Goal: Download file/media

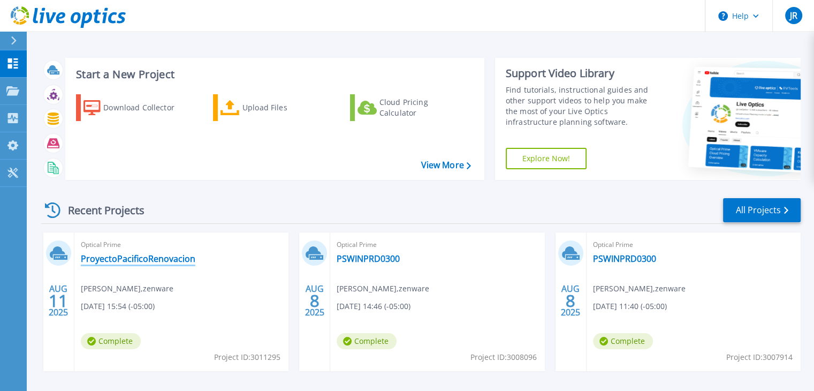
click at [125, 257] on link "ProyectoPacificoRenovacion" at bounding box center [138, 258] width 115 height 11
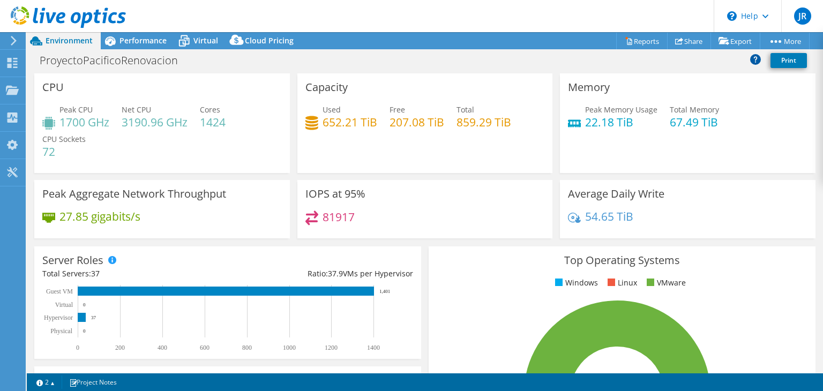
select select "USD"
click at [624, 43] on icon at bounding box center [628, 41] width 8 height 8
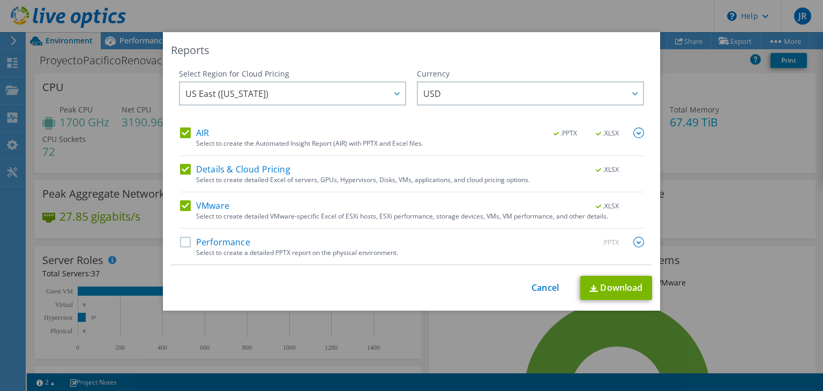
click at [180, 244] on label "Performance" at bounding box center [215, 242] width 70 height 11
click at [0, 0] on input "Performance" at bounding box center [0, 0] width 0 height 0
click at [608, 291] on link "Download" at bounding box center [616, 288] width 72 height 24
click at [533, 288] on link "Cancel" at bounding box center [544, 288] width 27 height 10
